Goal: Information Seeking & Learning: Learn about a topic

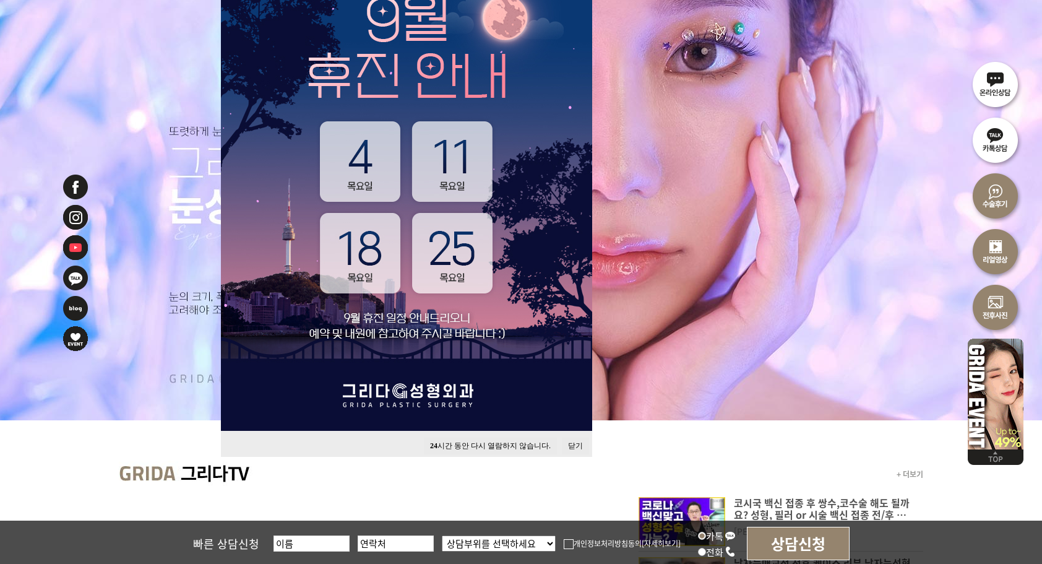
scroll to position [186, 0]
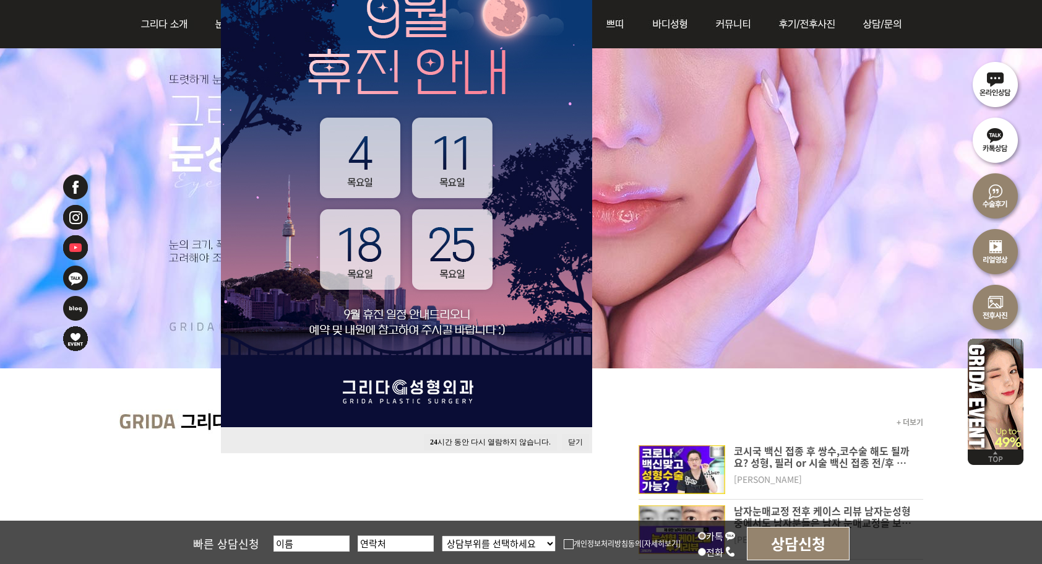
click at [575, 441] on button "닫기" at bounding box center [575, 442] width 27 height 17
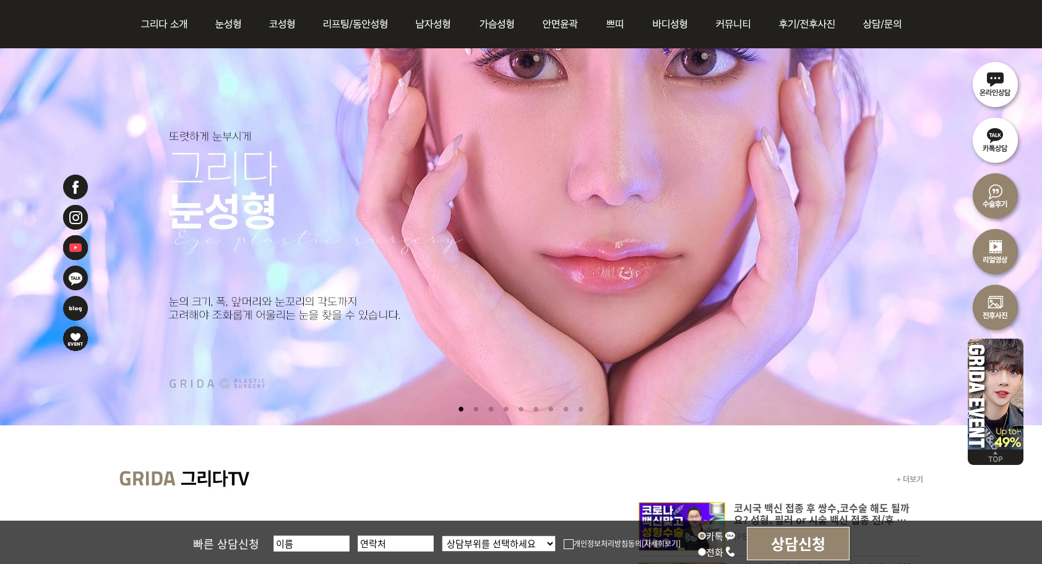
scroll to position [0, 0]
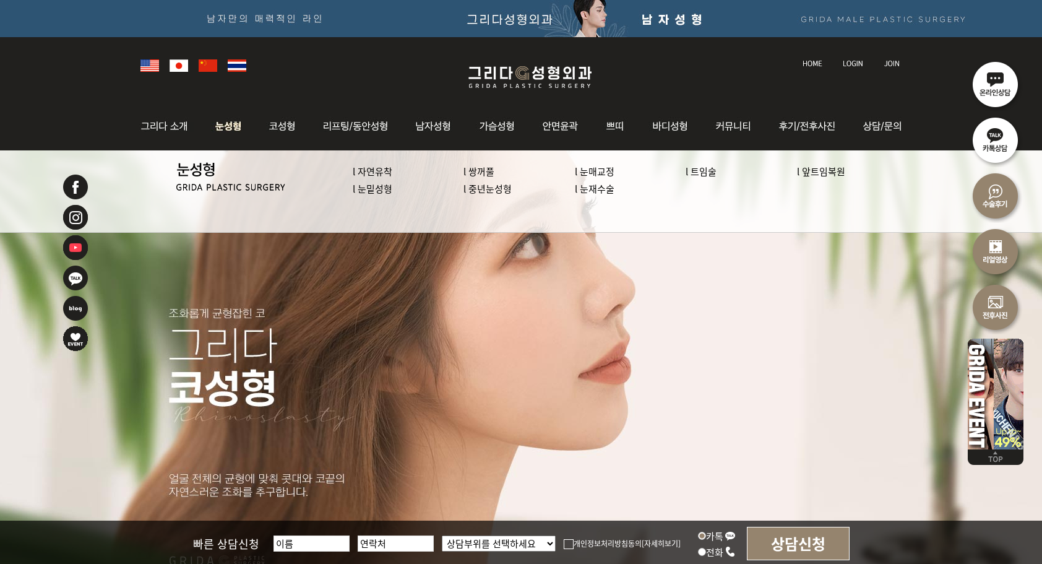
click at [603, 189] on link "l 눈재수술" at bounding box center [595, 188] width 40 height 13
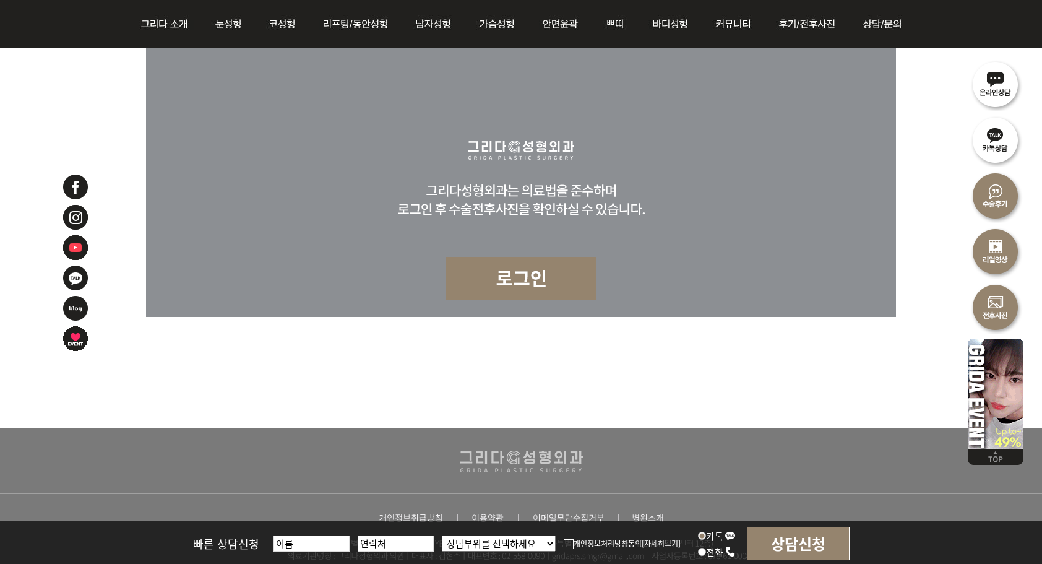
scroll to position [5999, 0]
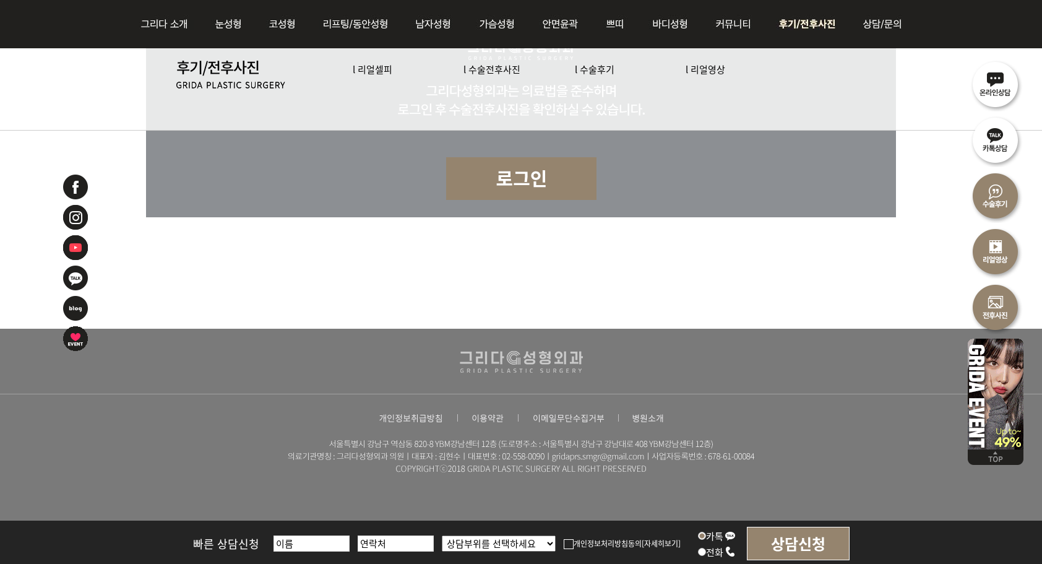
click at [492, 64] on link "l 수술전후사진" at bounding box center [491, 68] width 57 height 13
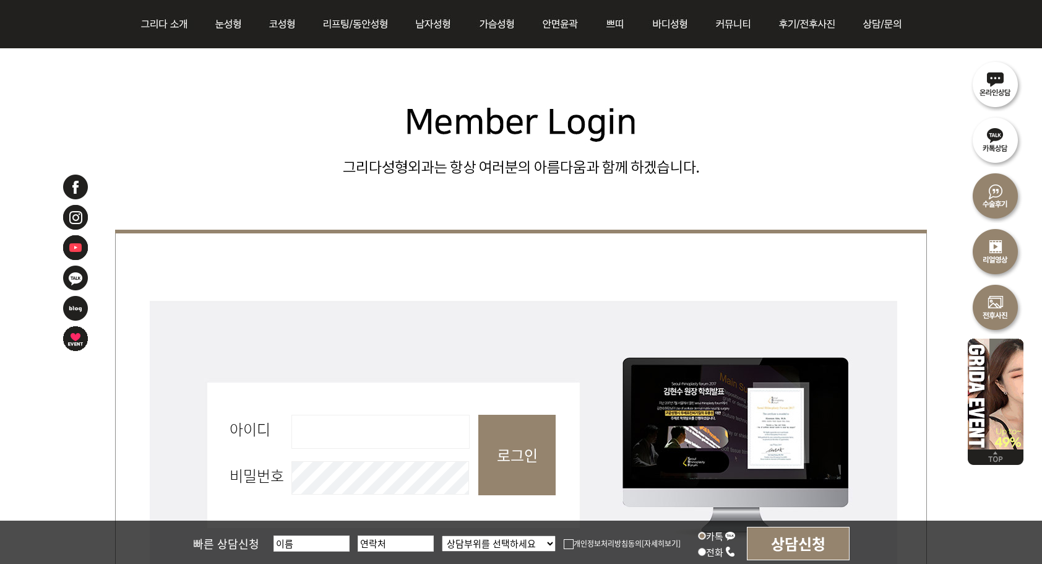
scroll to position [371, 0]
